Goal: Task Accomplishment & Management: Complete application form

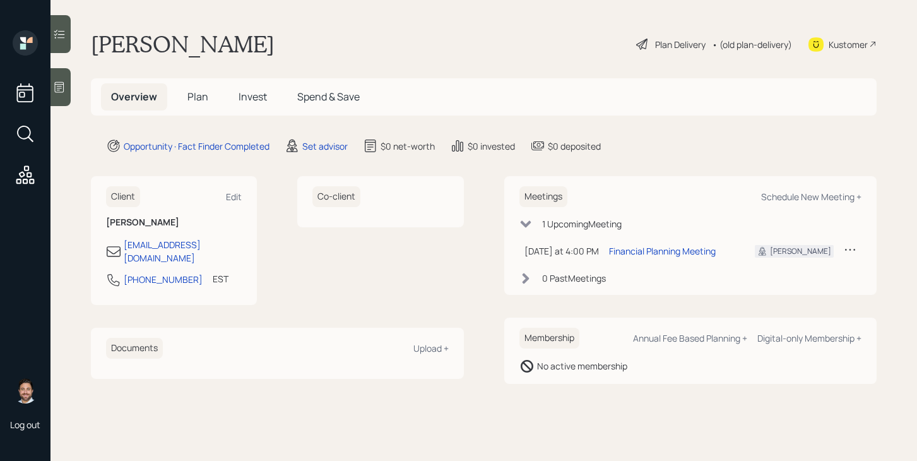
click at [190, 100] on span "Plan" at bounding box center [197, 97] width 21 height 14
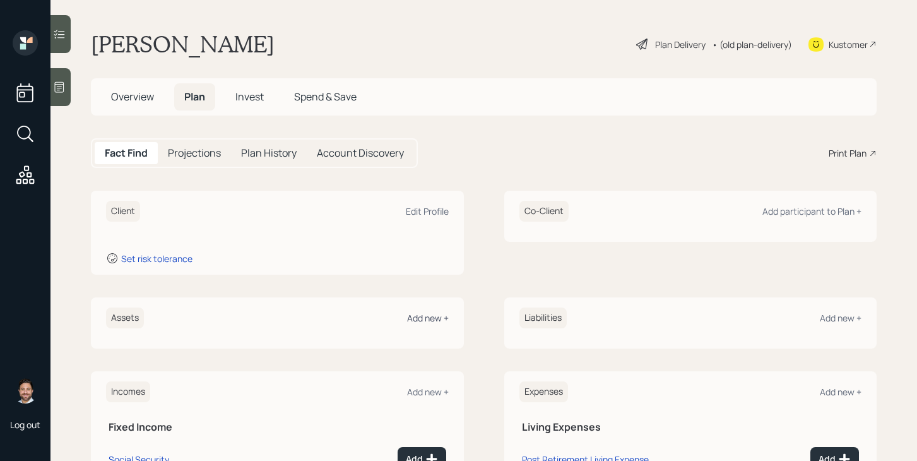
click at [432, 319] on div "Add new +" at bounding box center [428, 318] width 42 height 12
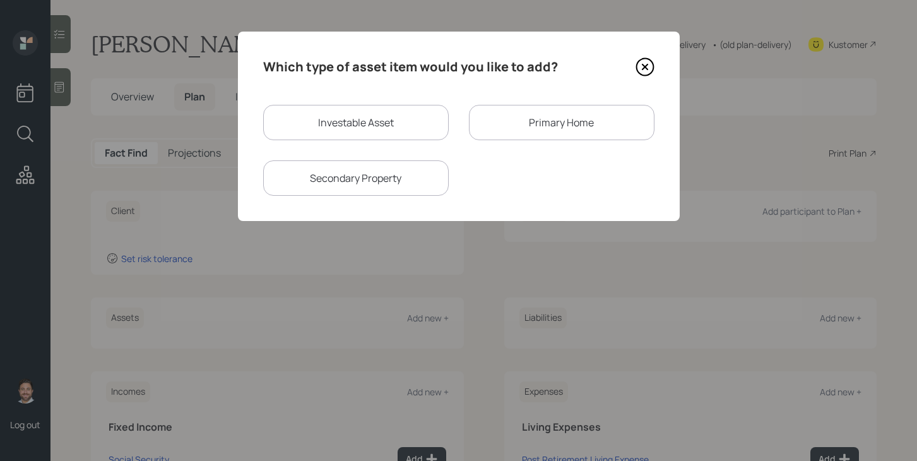
click at [365, 102] on div "Which type of asset item would you like to add? Investable Asset Primary Home S…" at bounding box center [459, 126] width 442 height 189
click at [364, 124] on div "Investable Asset" at bounding box center [356, 122] width 186 height 35
select select "taxable"
select select "balanced"
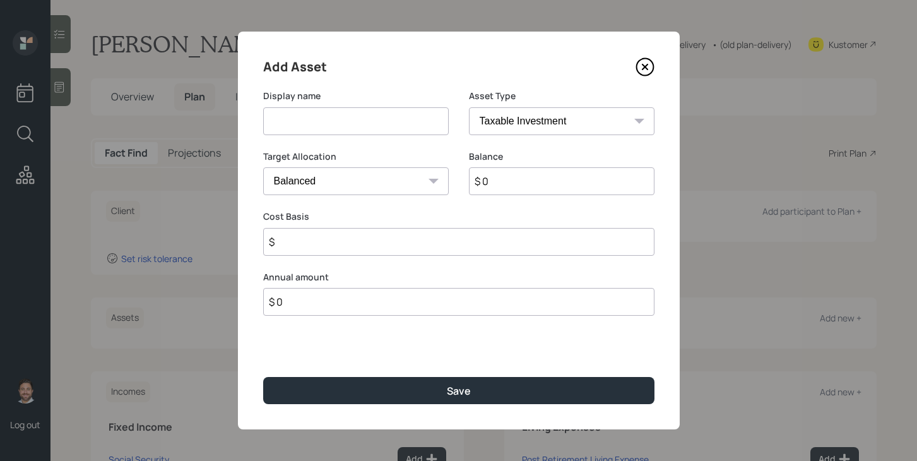
click at [364, 124] on input at bounding box center [356, 121] width 186 height 28
type input "Traditional IRA"
click at [596, 129] on select "SEP [PERSON_NAME] IRA 401(k) [PERSON_NAME] 401(k) 403(b) [PERSON_NAME] 403(b) 4…" at bounding box center [562, 121] width 186 height 28
select select "ira"
click at [469, 107] on select "SEP [PERSON_NAME] IRA 401(k) [PERSON_NAME] 401(k) 403(b) [PERSON_NAME] 403(b) 4…" at bounding box center [562, 121] width 186 height 28
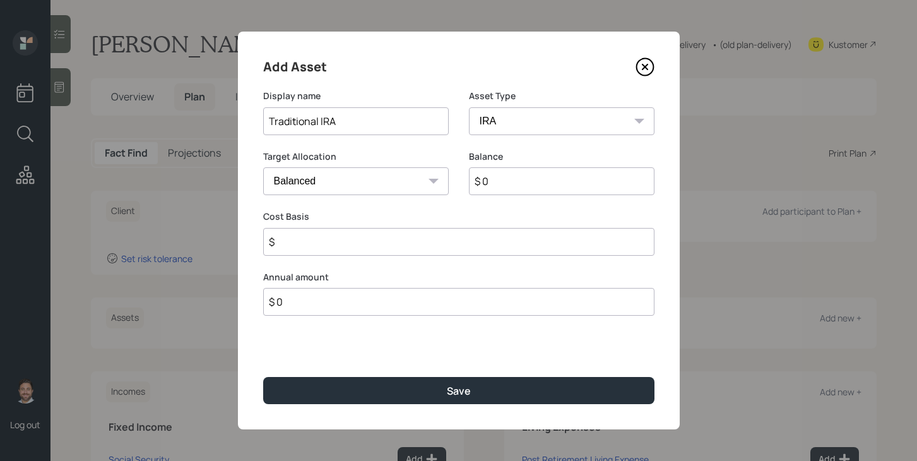
type input "$"
click at [519, 182] on input "$ 0" at bounding box center [562, 181] width 186 height 28
type input "$ 130,000"
click at [497, 243] on input "$" at bounding box center [458, 242] width 391 height 28
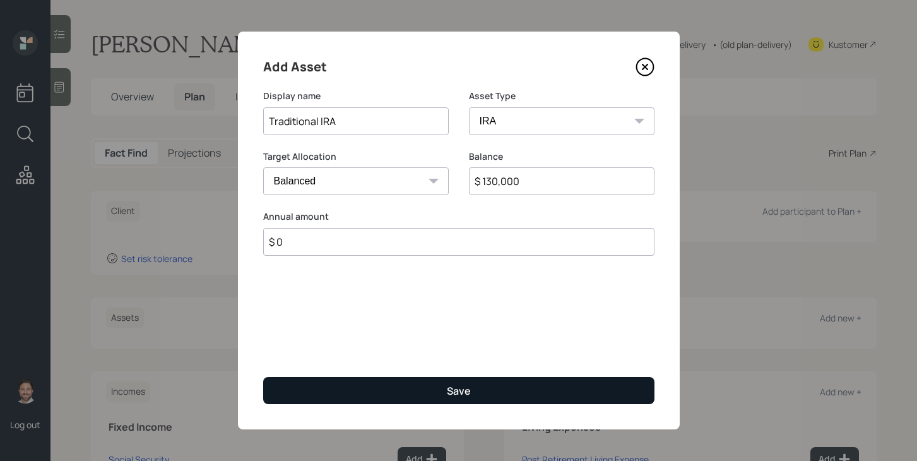
type input "$ 0"
click at [445, 391] on button "Save" at bounding box center [458, 390] width 391 height 27
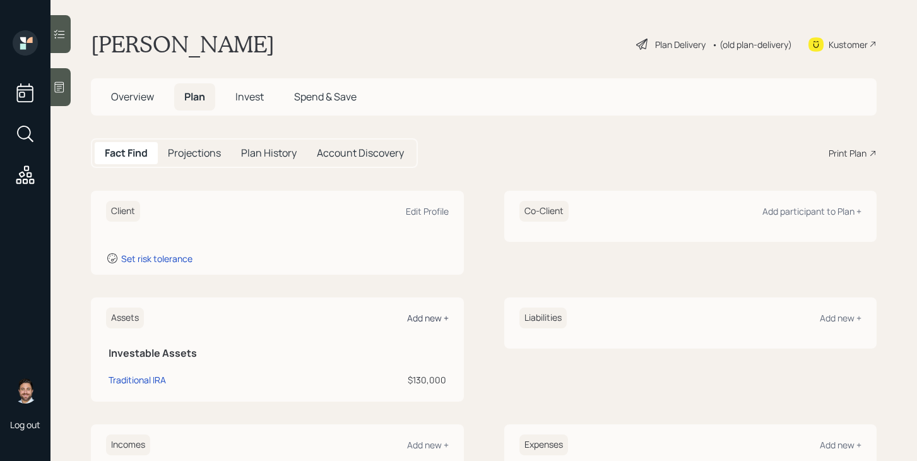
click at [435, 321] on div "Add new +" at bounding box center [428, 318] width 42 height 12
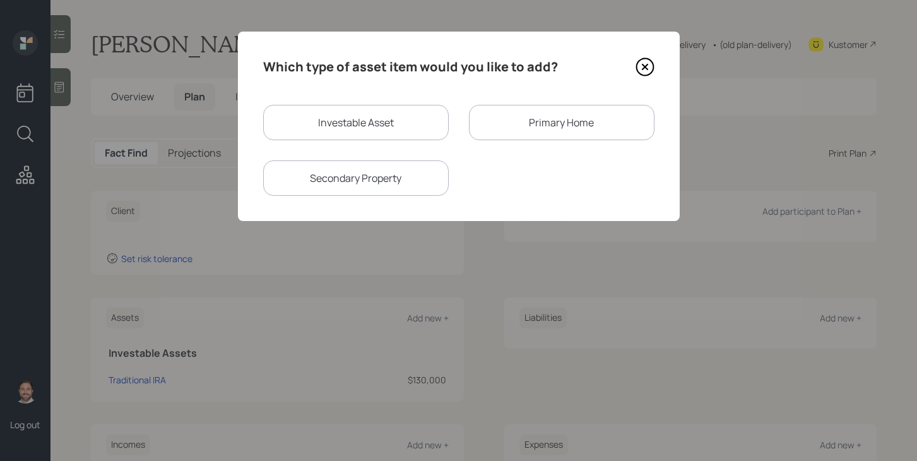
click at [386, 116] on div "Investable Asset" at bounding box center [356, 122] width 186 height 35
select select "taxable"
select select "balanced"
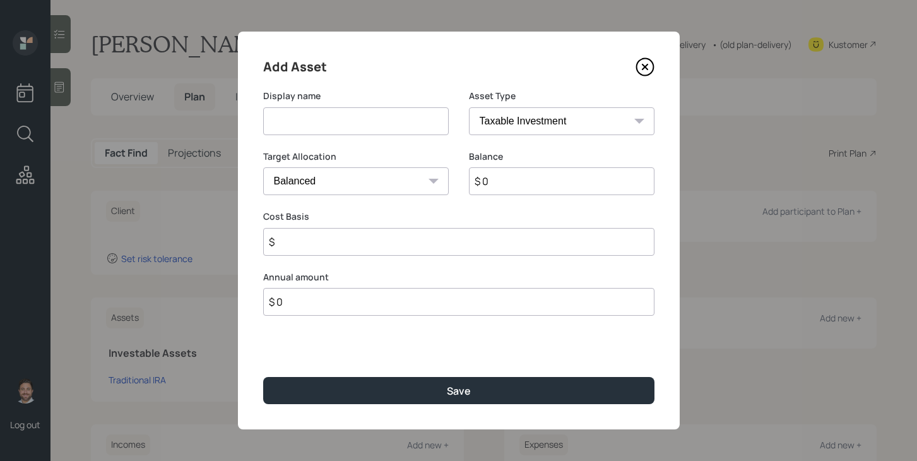
click at [386, 116] on input at bounding box center [356, 121] width 186 height 28
type input "[PERSON_NAME]"
click at [577, 129] on select "SEP [PERSON_NAME] IRA 401(k) [PERSON_NAME] 401(k) 403(b) [PERSON_NAME] 403(b) 4…" at bounding box center [562, 121] width 186 height 28
select select "roth_ira"
click at [469, 107] on select "SEP [PERSON_NAME] IRA 401(k) [PERSON_NAME] 401(k) 403(b) [PERSON_NAME] 403(b) 4…" at bounding box center [562, 121] width 186 height 28
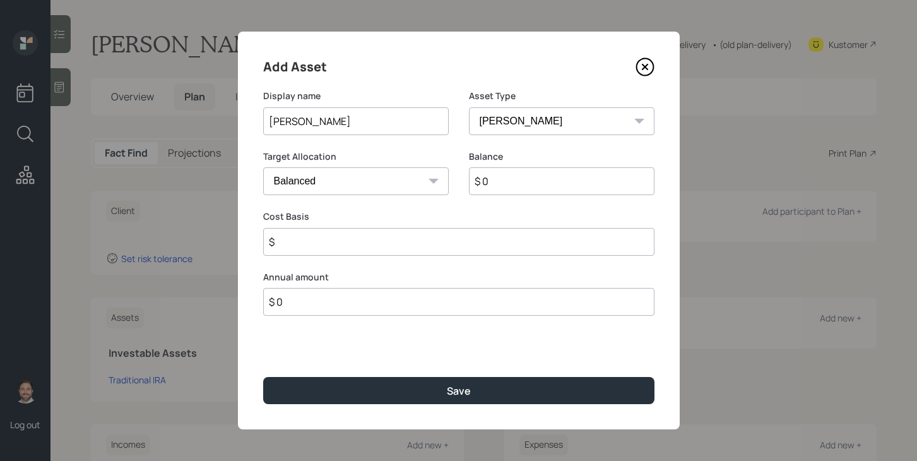
type input "$"
click at [524, 186] on input "$ 0" at bounding box center [562, 181] width 186 height 28
type input "$ 100,000"
click at [506, 246] on input "$" at bounding box center [458, 242] width 391 height 28
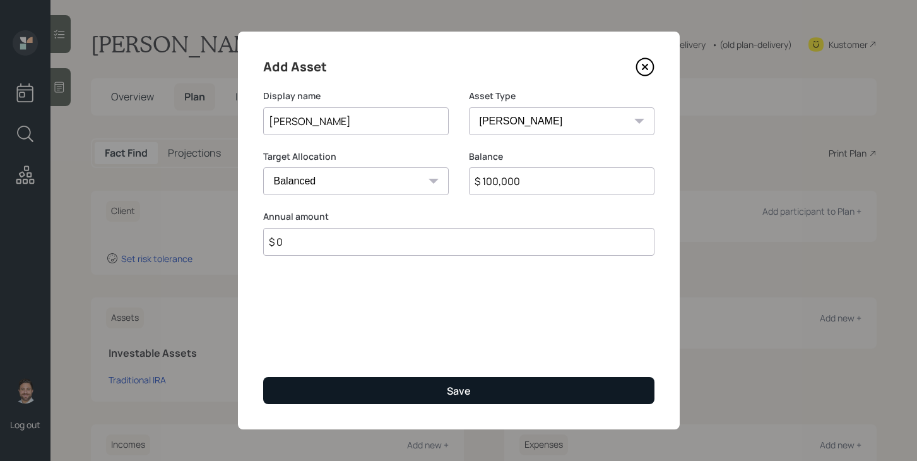
type input "$ 0"
click at [465, 392] on div "Save" at bounding box center [459, 391] width 24 height 14
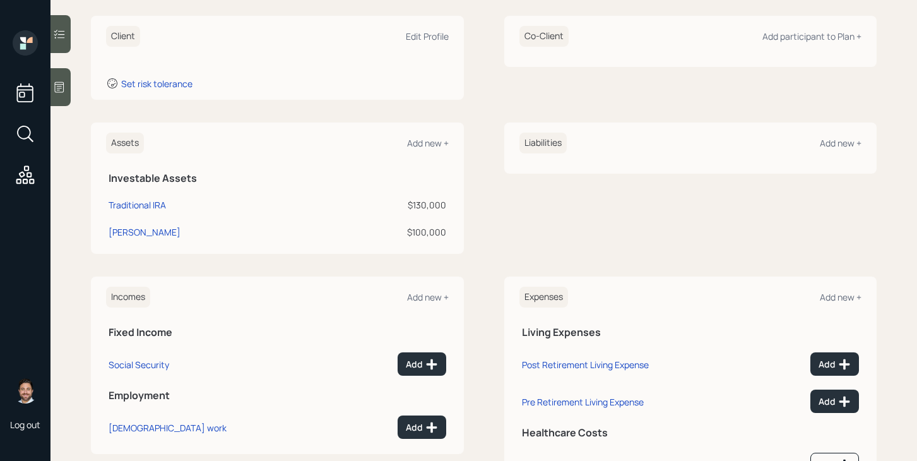
scroll to position [235, 0]
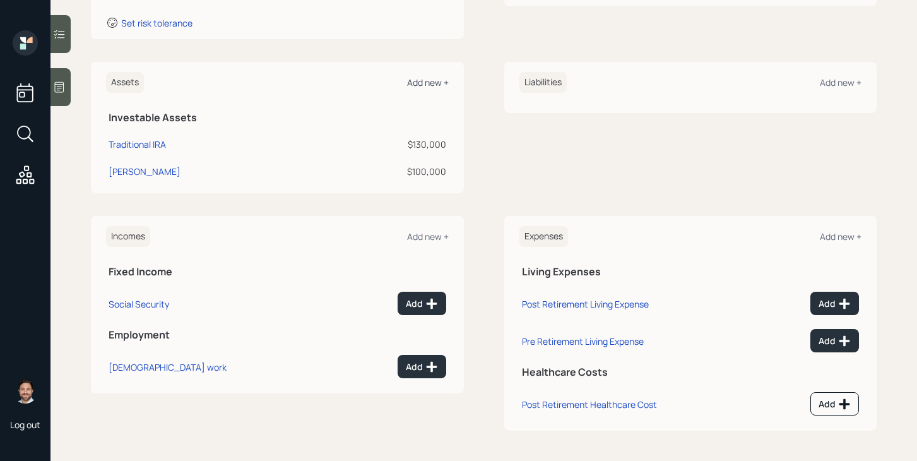
click at [430, 81] on div "Add new +" at bounding box center [428, 82] width 42 height 12
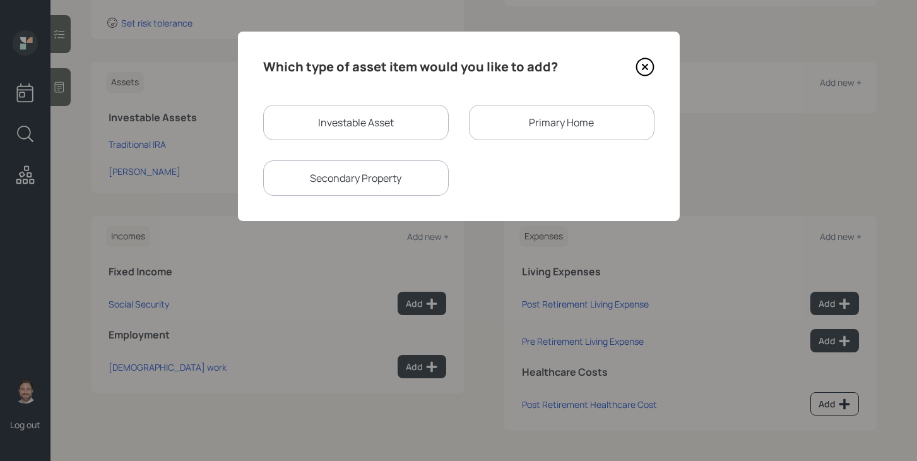
click at [386, 127] on div "Investable Asset" at bounding box center [356, 122] width 186 height 35
select select "taxable"
select select "balanced"
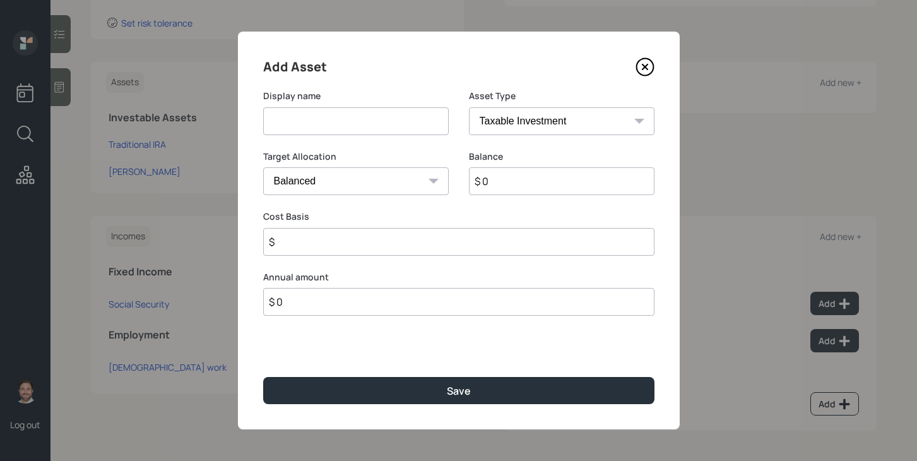
click at [386, 127] on input at bounding box center [356, 121] width 186 height 28
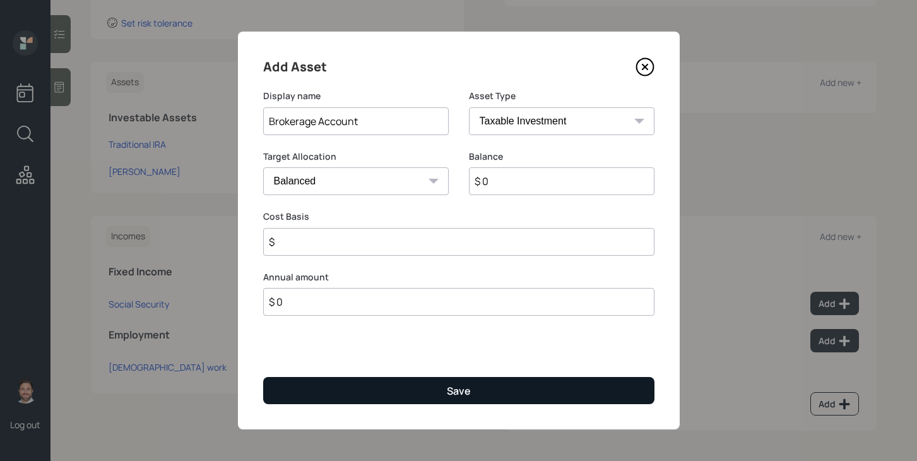
type input "Brokerage Account"
click at [417, 390] on button "Save" at bounding box center [458, 390] width 391 height 27
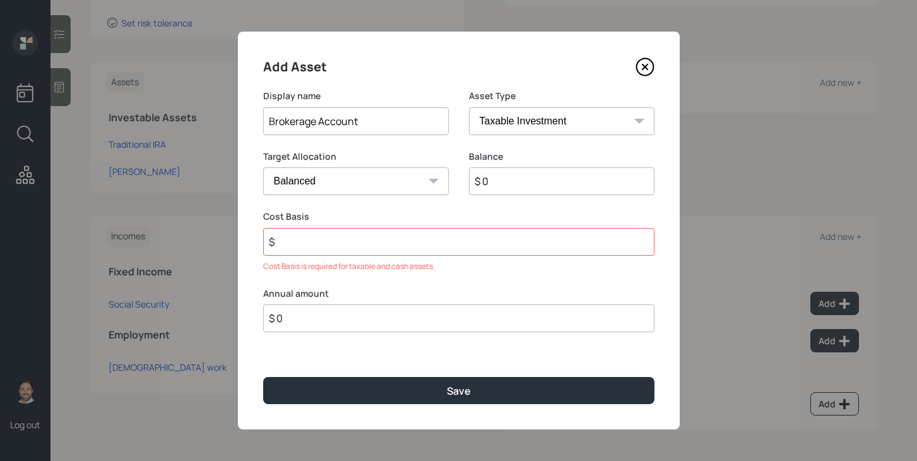
click at [442, 246] on input "$" at bounding box center [458, 242] width 391 height 28
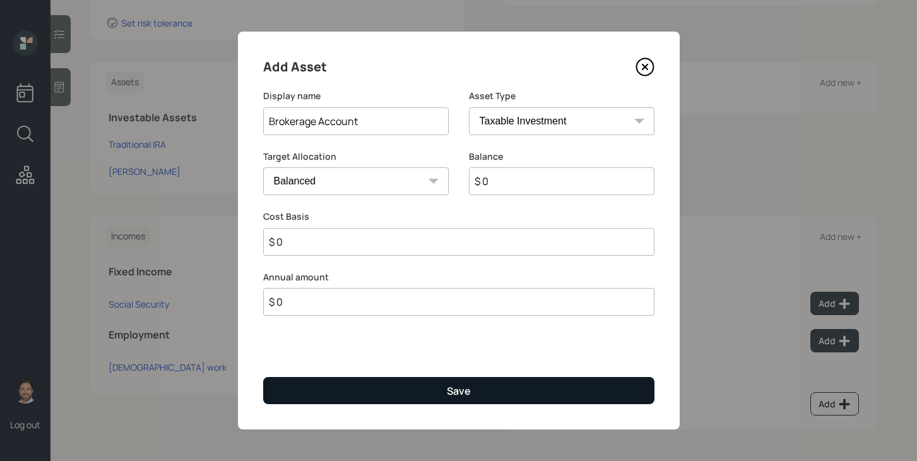
type input "$ 0"
click at [465, 391] on div "Save" at bounding box center [459, 391] width 24 height 14
